Goal: Use online tool/utility

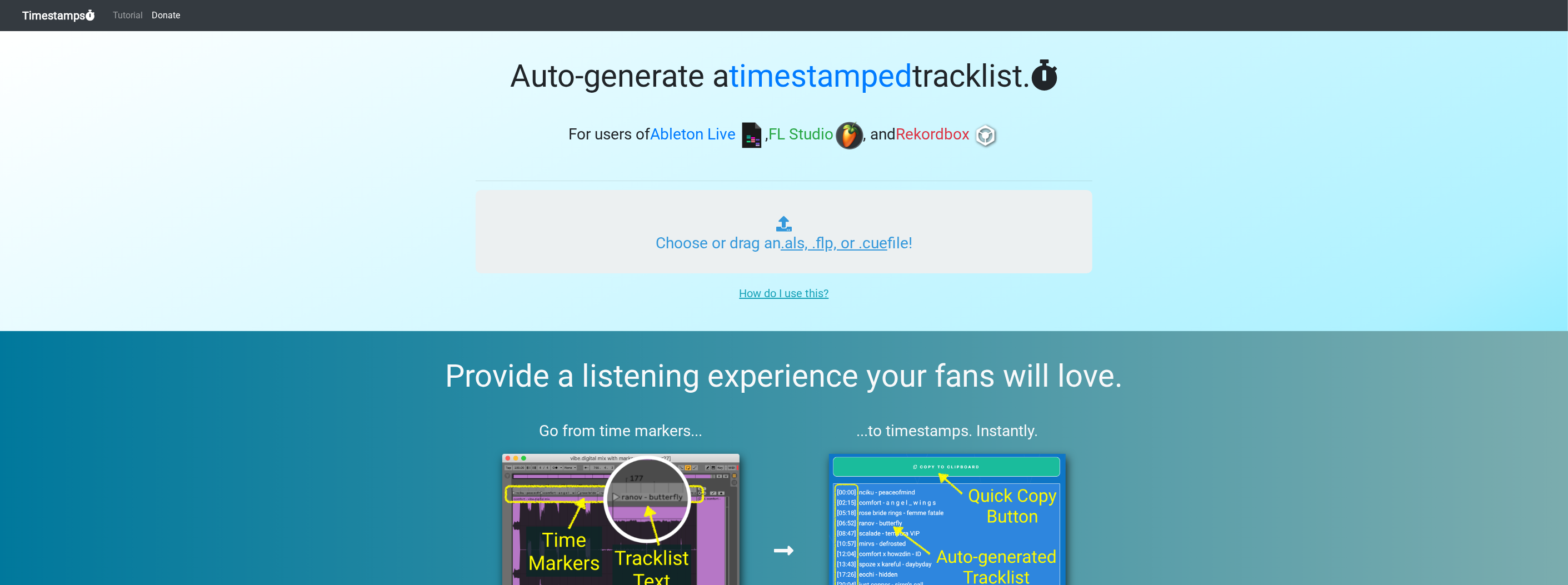
click at [717, 218] on input "Choose or drag an .als, .flp, or .cue file!" at bounding box center [784, 231] width 616 height 83
type input "C:\fakepath\jordanchastain0 MIX.flp"
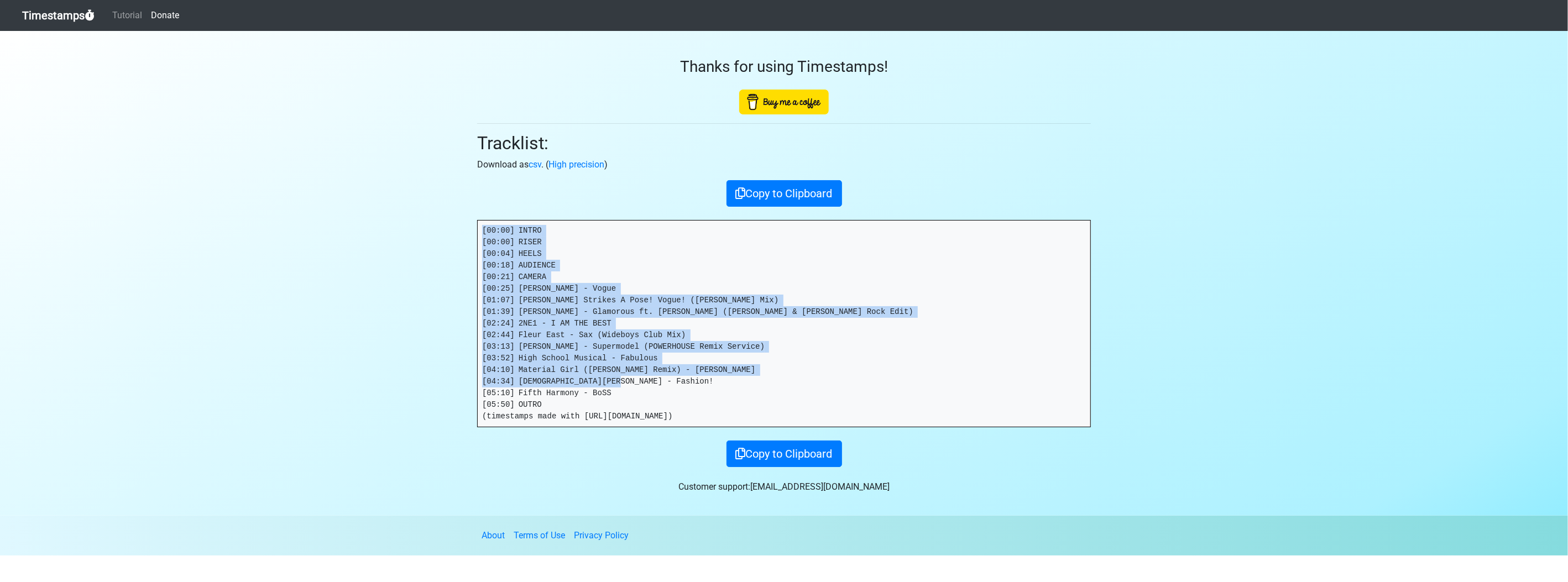
drag, startPoint x: 556, startPoint y: 403, endPoint x: 455, endPoint y: 203, distance: 224.1
click at [455, 203] on section "Thanks for using Timestamps! Tracklist: Download as csv . ( High precision ) Co…" at bounding box center [784, 273] width 1568 height 485
drag, startPoint x: 455, startPoint y: 203, endPoint x: 490, endPoint y: 232, distance: 45.5
copy pre "[00:00] INTRO [00:00] RISER [00:04] HEELS [00:18] AUDIENCE [00:21] CAMERA [00:2…"
